Goal: Task Accomplishment & Management: Manage account settings

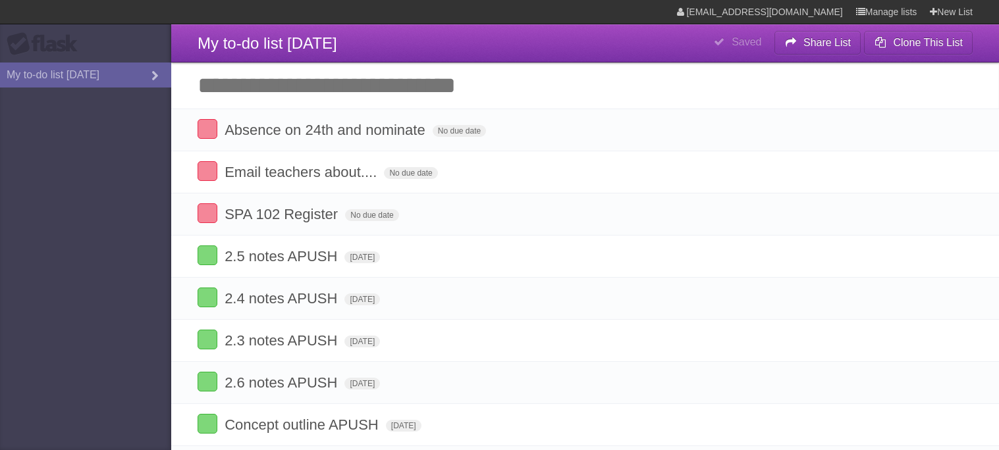
scroll to position [262, 0]
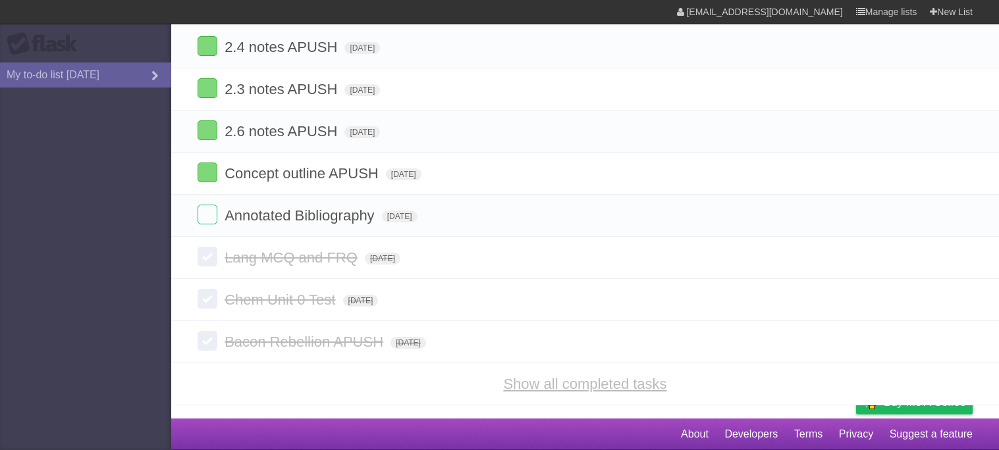
click at [650, 385] on link "Show all completed tasks" at bounding box center [584, 384] width 163 height 16
click at [625, 387] on link "Show all completed tasks" at bounding box center [584, 384] width 163 height 16
click at [397, 416] on article "**********" at bounding box center [499, 83] width 999 height 670
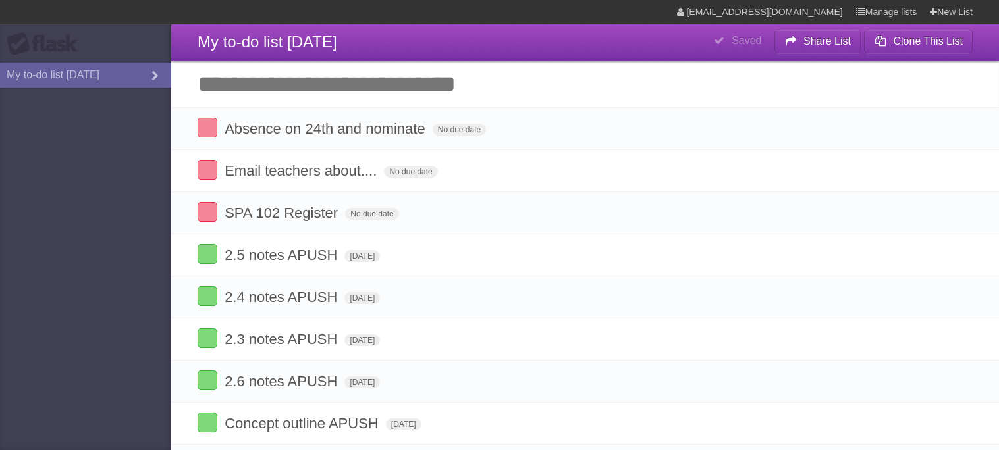
scroll to position [0, 0]
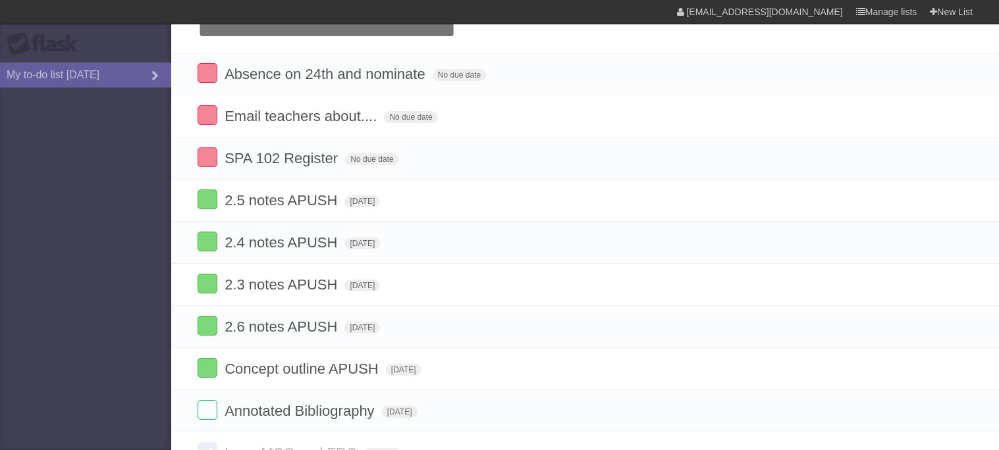
scroll to position [53, 0]
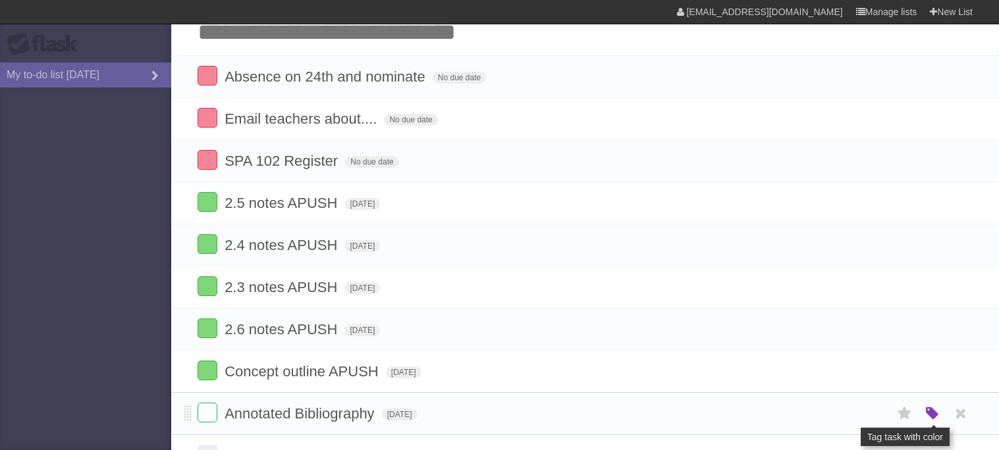
click at [935, 419] on icon "button" at bounding box center [932, 414] width 18 height 17
click at [808, 421] on label "Red" at bounding box center [804, 413] width 14 height 14
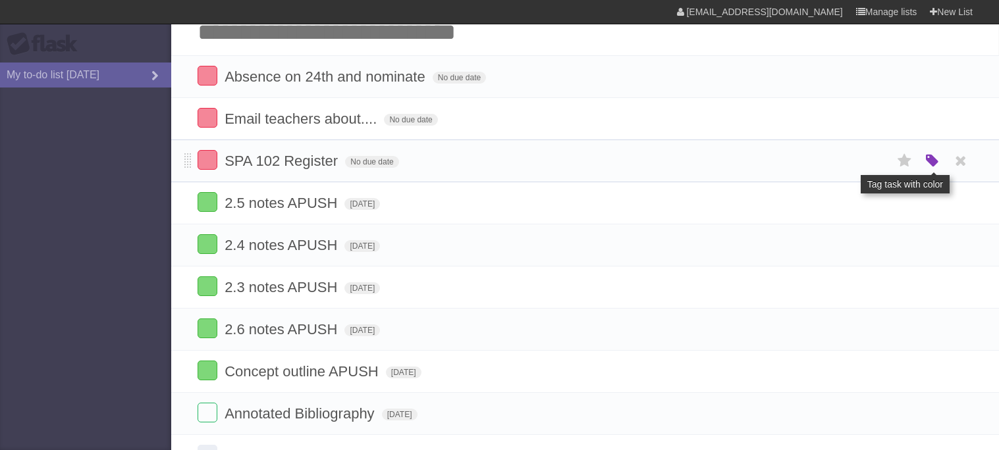
click at [924, 158] on icon "button" at bounding box center [932, 161] width 18 height 17
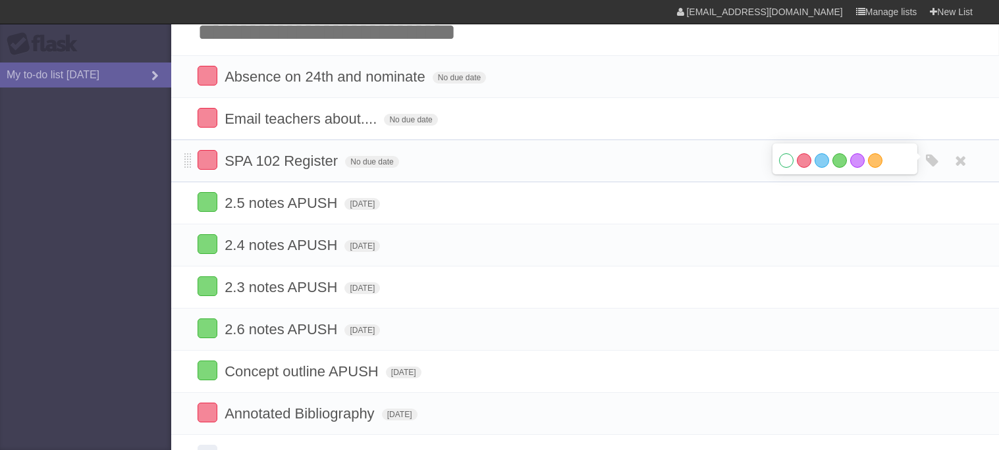
click at [789, 160] on label "White" at bounding box center [786, 160] width 14 height 14
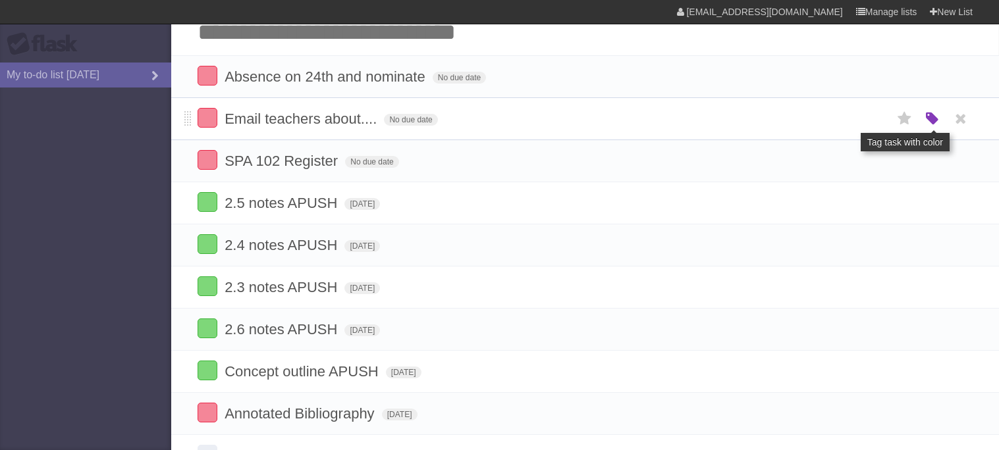
click at [925, 115] on icon "button" at bounding box center [932, 119] width 18 height 17
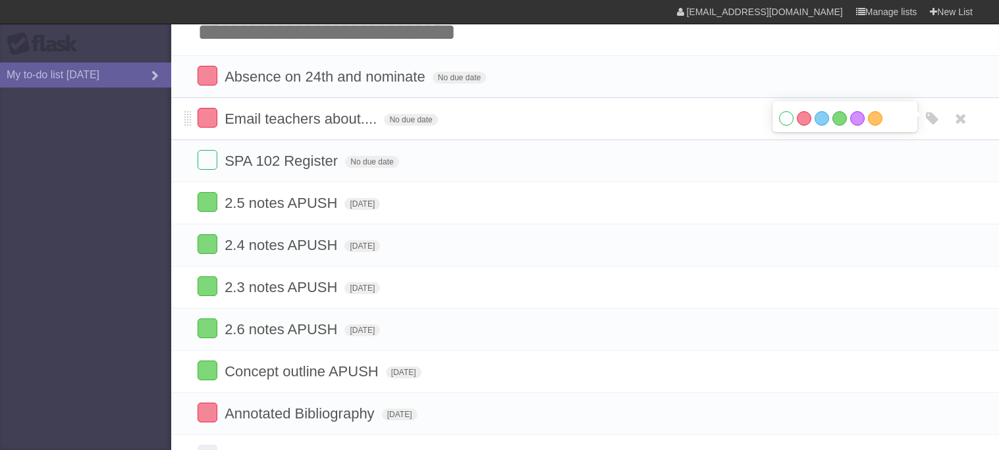
click at [786, 123] on label "White" at bounding box center [786, 118] width 14 height 14
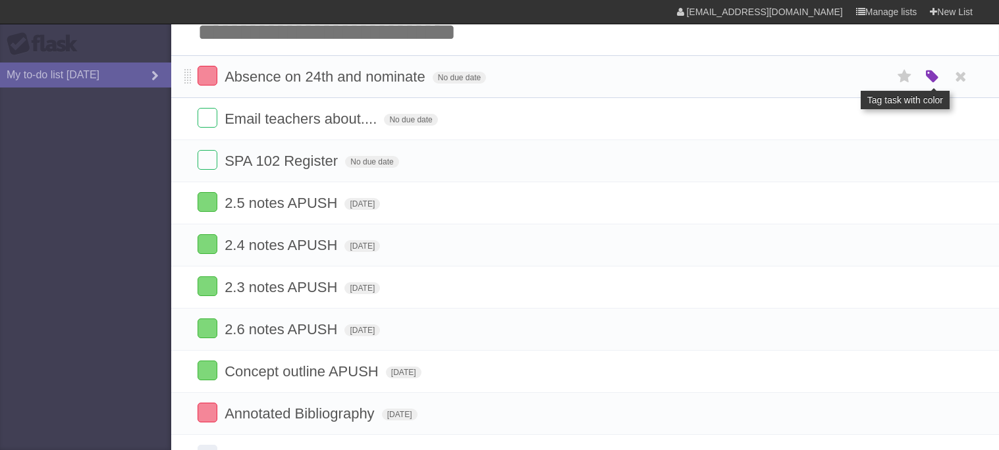
click at [936, 78] on icon "button" at bounding box center [932, 76] width 18 height 17
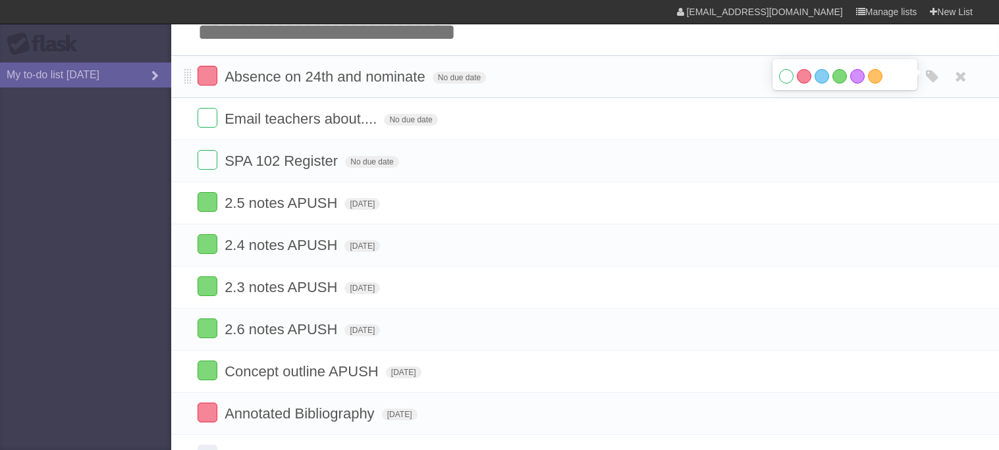
click at [784, 82] on label "White" at bounding box center [786, 76] width 14 height 14
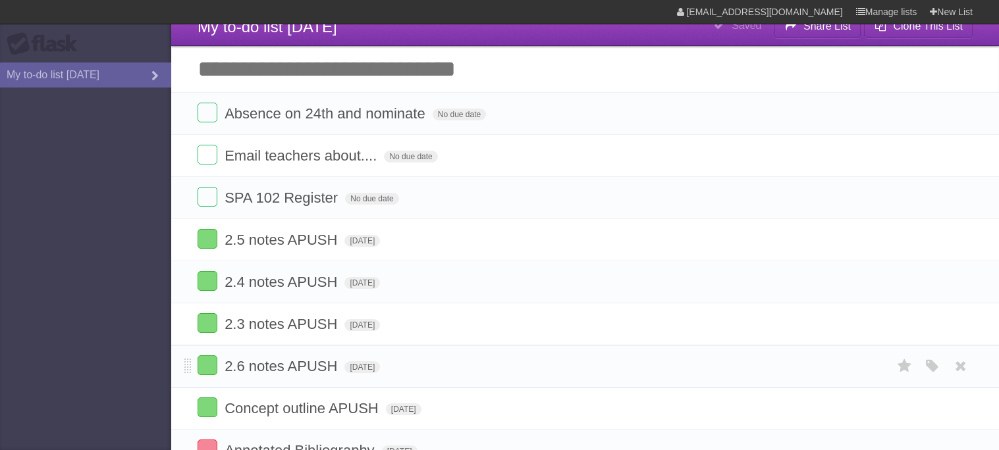
scroll to position [16, 0]
